Goal: Task Accomplishment & Management: Complete application form

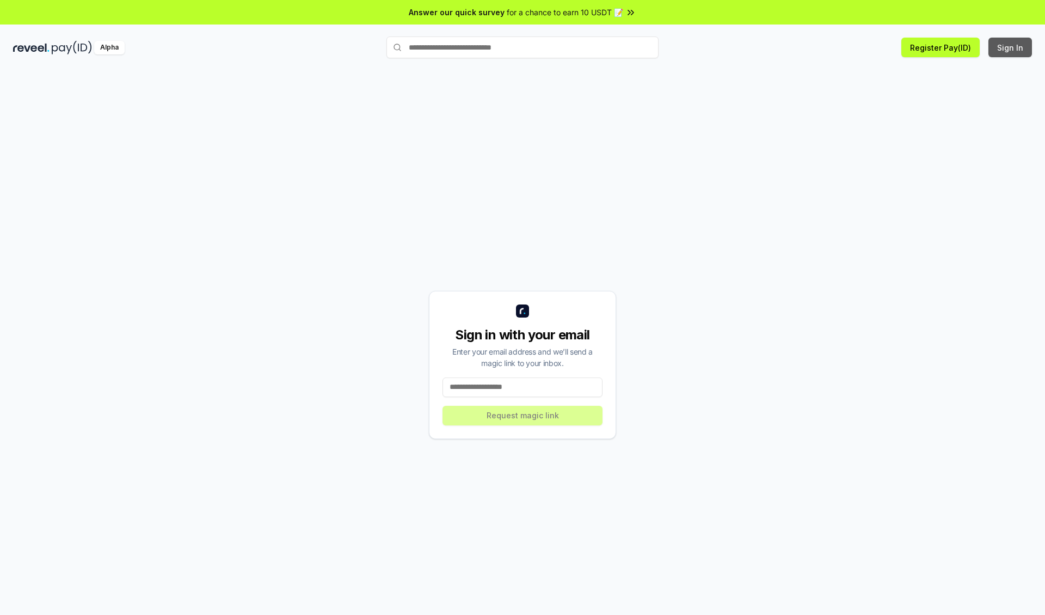
click at [1011, 47] on button "Sign In" at bounding box center [1011, 48] width 44 height 20
type input "**********"
click at [523, 415] on button "Request magic link" at bounding box center [523, 416] width 160 height 20
